Goal: Task Accomplishment & Management: Manage account settings

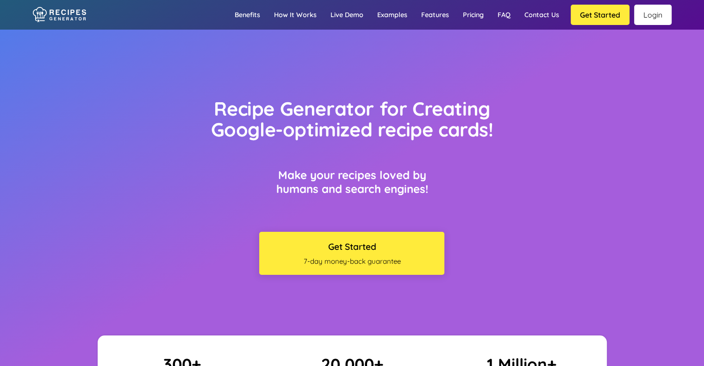
click at [646, 14] on link "Login" at bounding box center [652, 15] width 37 height 20
click at [639, 17] on link "Login" at bounding box center [652, 15] width 37 height 20
click at [653, 10] on link "Login" at bounding box center [652, 15] width 37 height 20
